Goal: Task Accomplishment & Management: Use online tool/utility

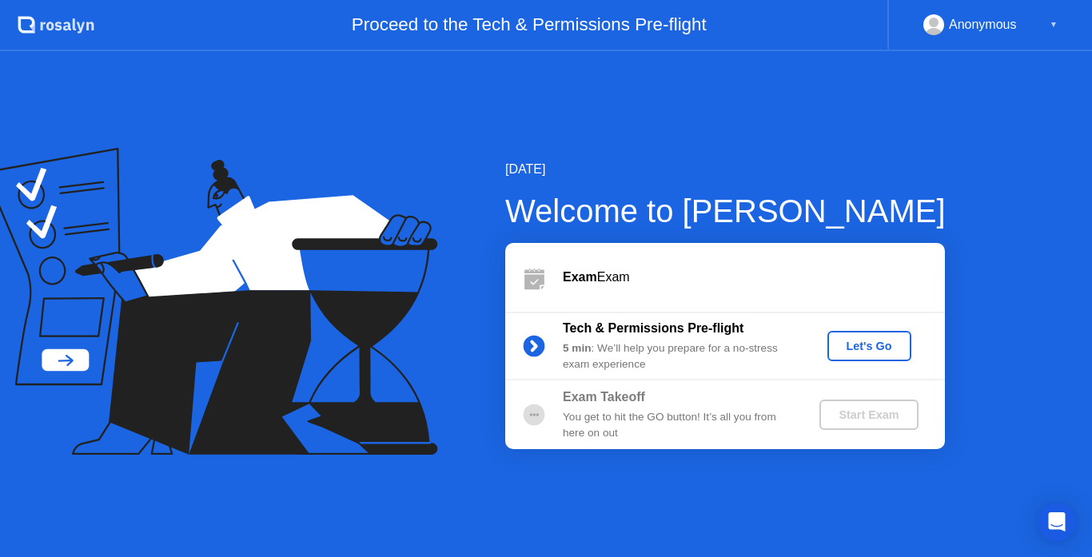
click at [842, 349] on div "Let's Go" at bounding box center [869, 346] width 71 height 13
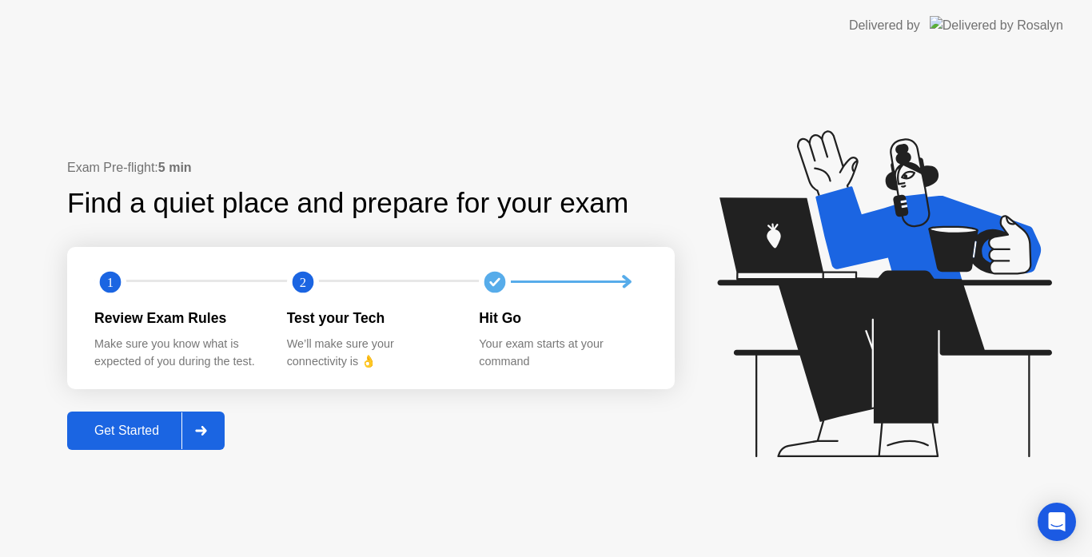
click at [218, 431] on div at bounding box center [201, 431] width 38 height 37
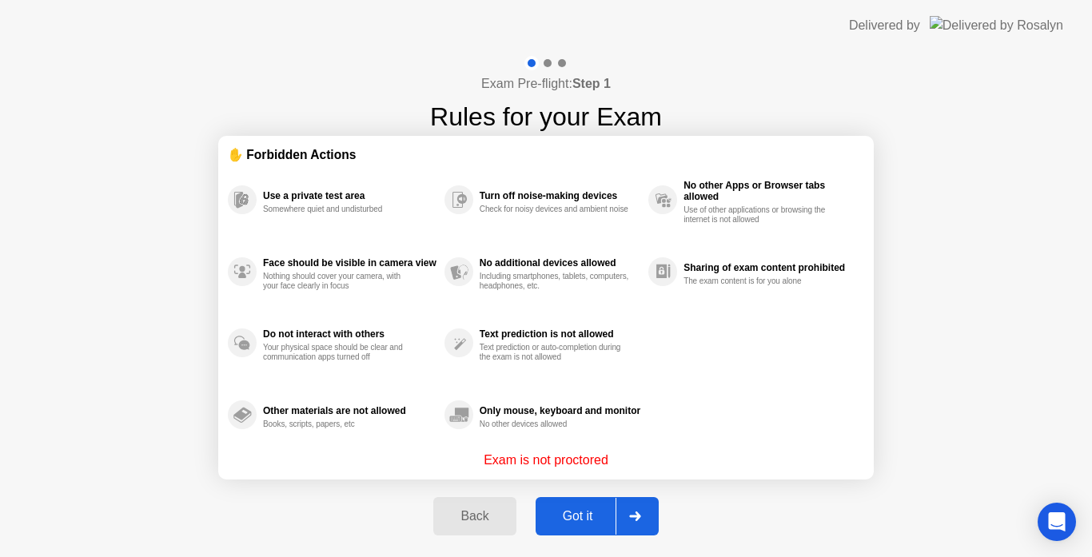
click at [610, 509] on div "Got it" at bounding box center [578, 516] width 75 height 14
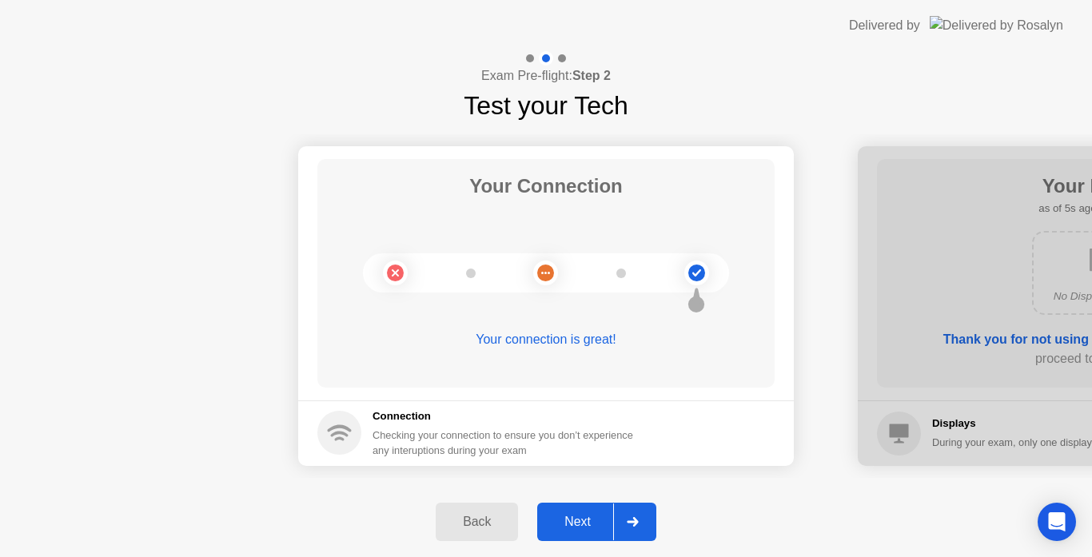
click at [610, 509] on button "Next" at bounding box center [596, 522] width 119 height 38
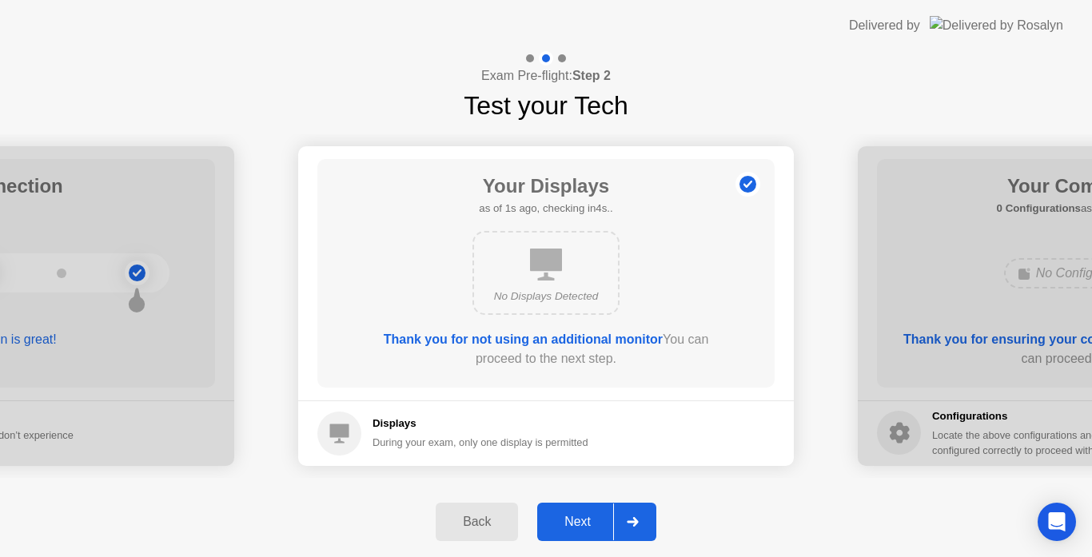
click at [610, 509] on button "Next" at bounding box center [596, 522] width 119 height 38
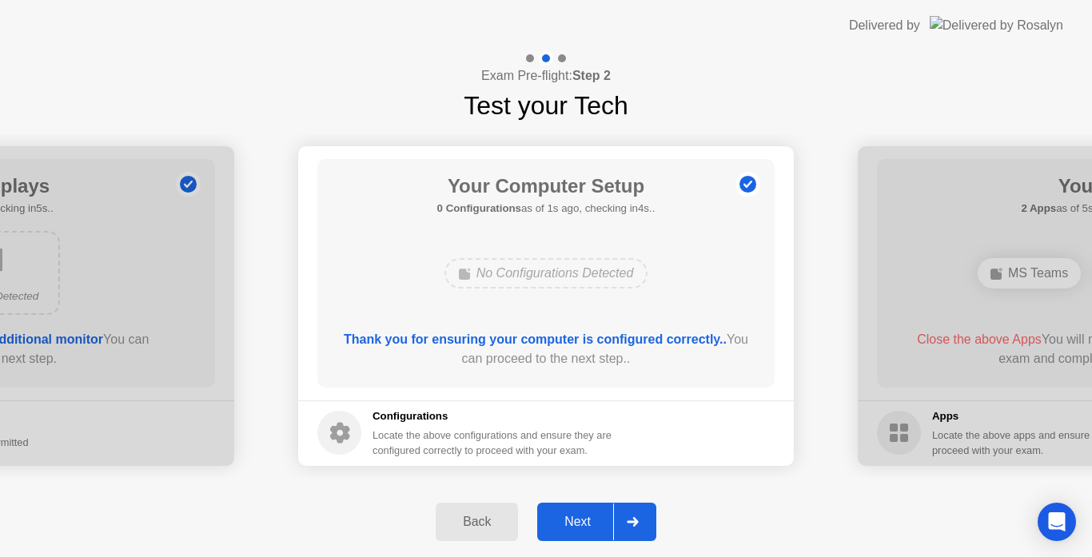
click at [610, 509] on button "Next" at bounding box center [596, 522] width 119 height 38
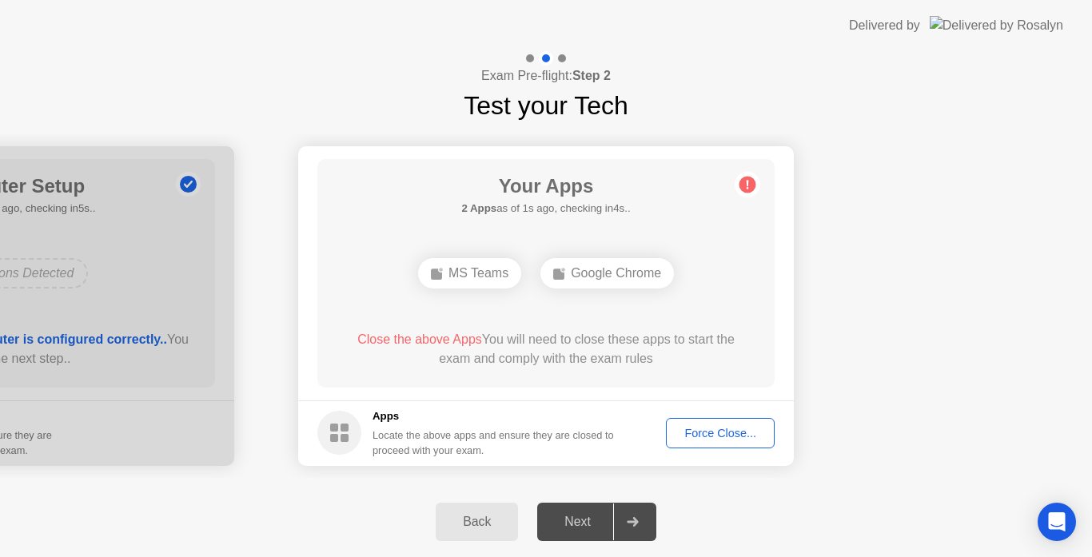
click at [721, 428] on div "Force Close..." at bounding box center [721, 433] width 98 height 13
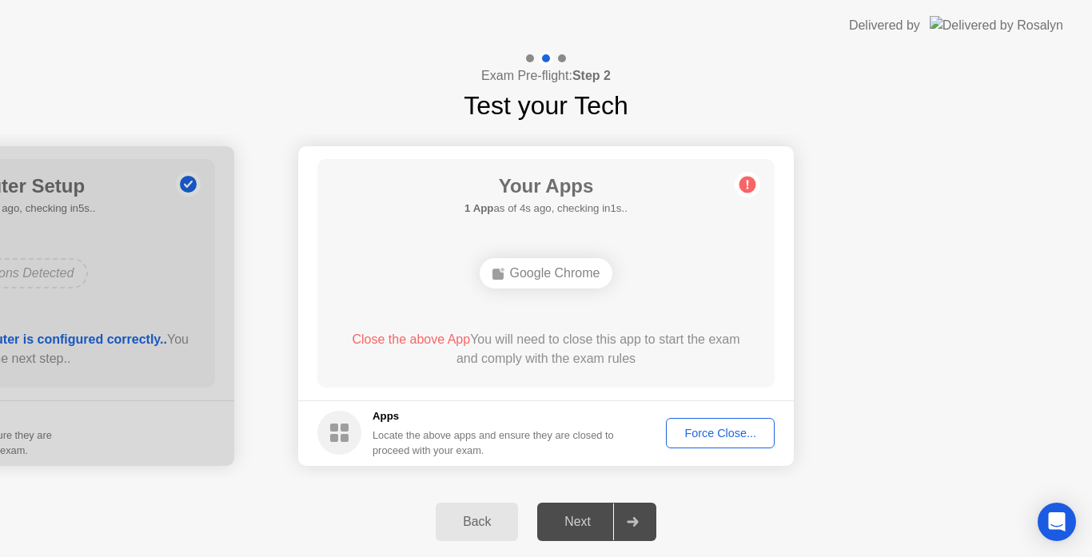
click at [1034, 98] on div "Exam Pre-flight: Step 2 Test your Tech" at bounding box center [546, 88] width 1092 height 74
click at [718, 434] on div "Force Close..." at bounding box center [721, 433] width 98 height 13
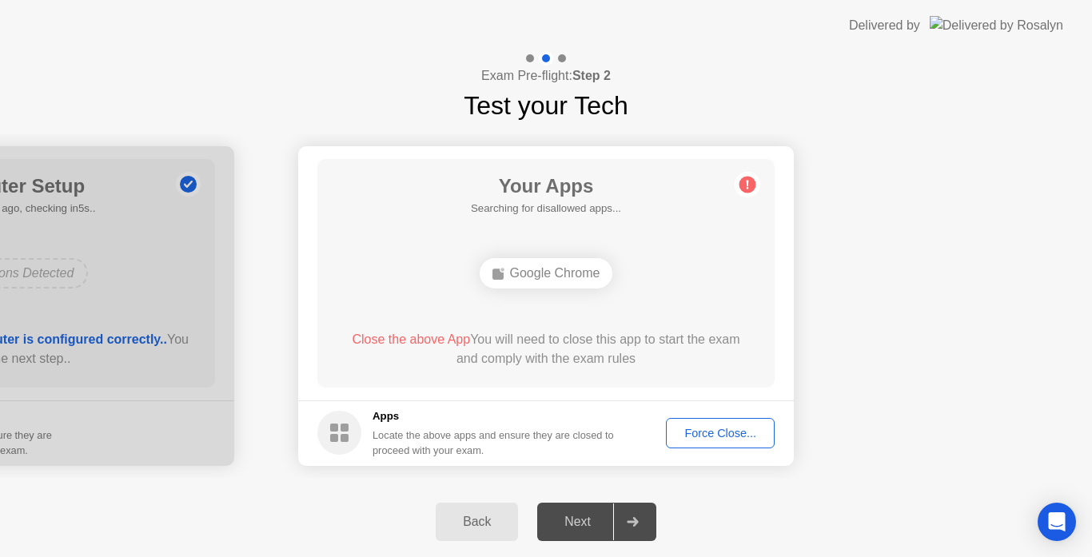
click at [688, 437] on div "Force Close..." at bounding box center [721, 433] width 98 height 13
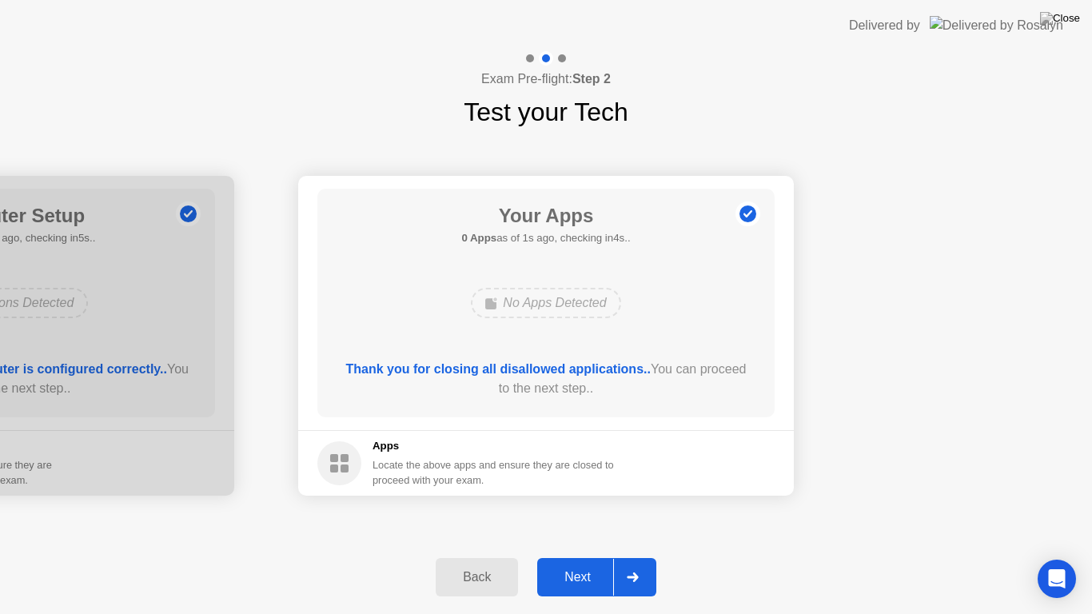
click at [614, 557] on div at bounding box center [632, 577] width 38 height 37
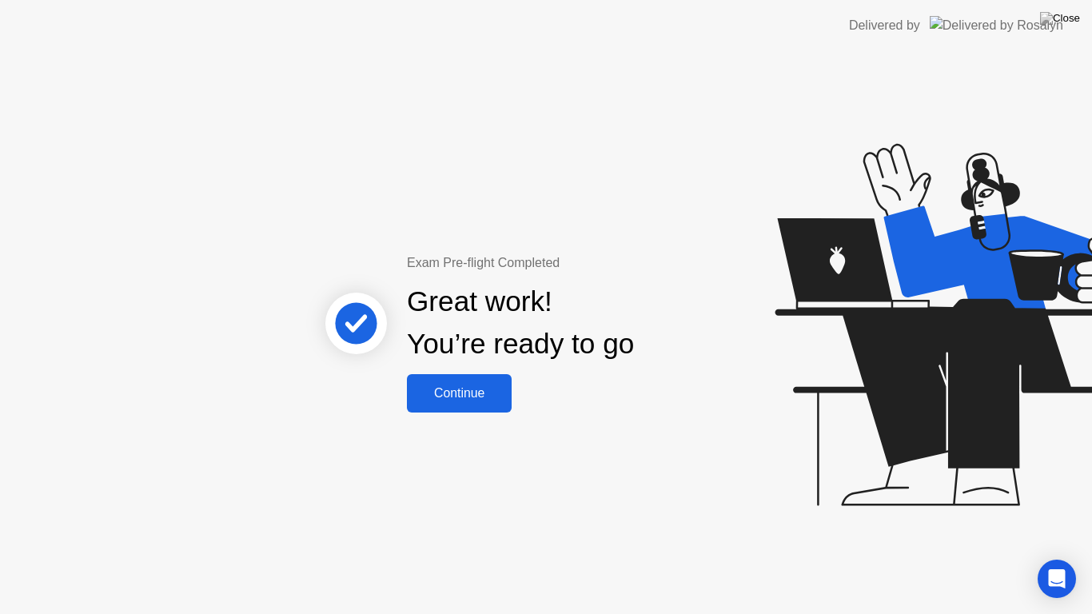
click at [461, 397] on div "Continue" at bounding box center [459, 393] width 95 height 14
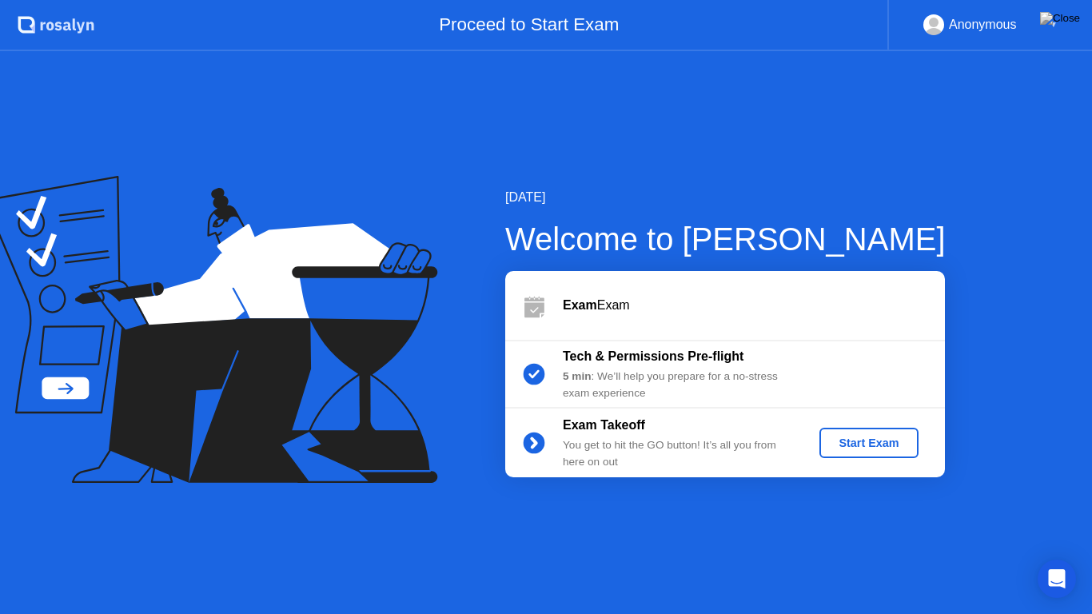
click at [849, 441] on div "Start Exam" at bounding box center [869, 443] width 86 height 13
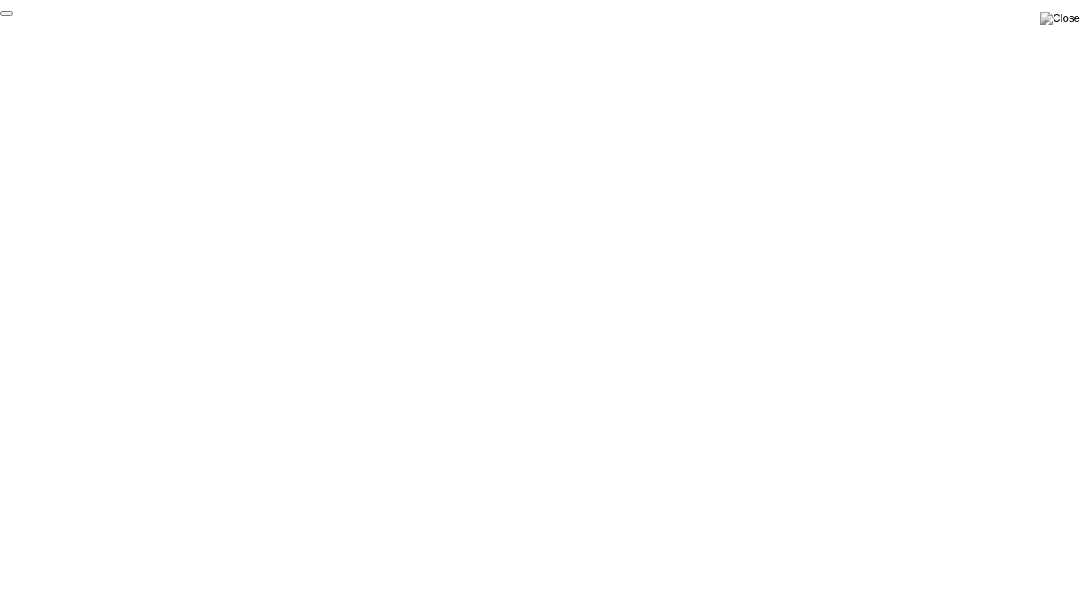
click div "End Proctoring Session"
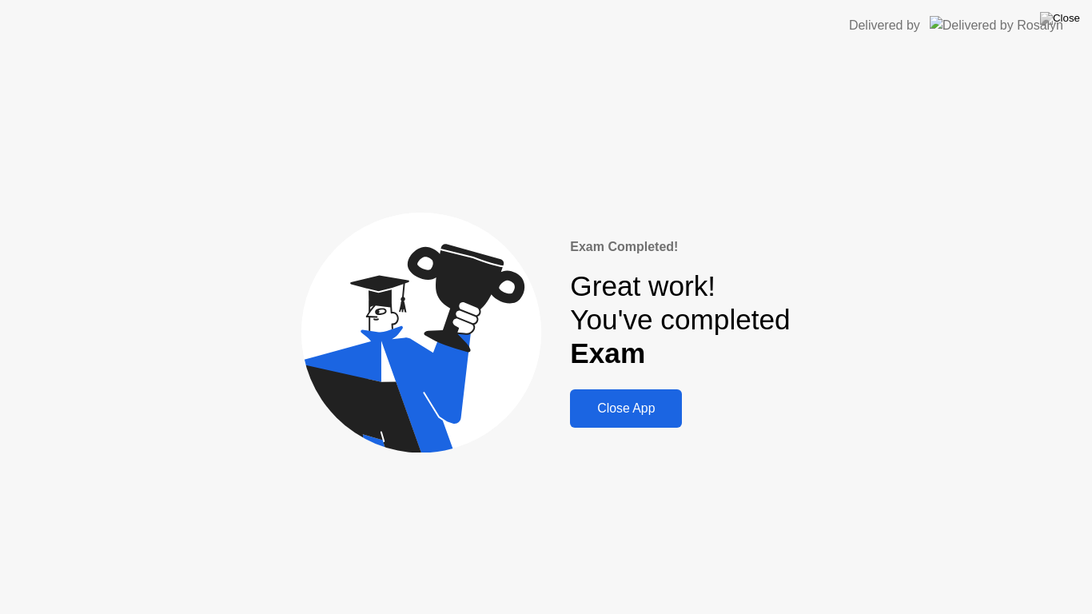
click at [641, 409] on div "Close App" at bounding box center [626, 408] width 102 height 14
